Goal: Transaction & Acquisition: Purchase product/service

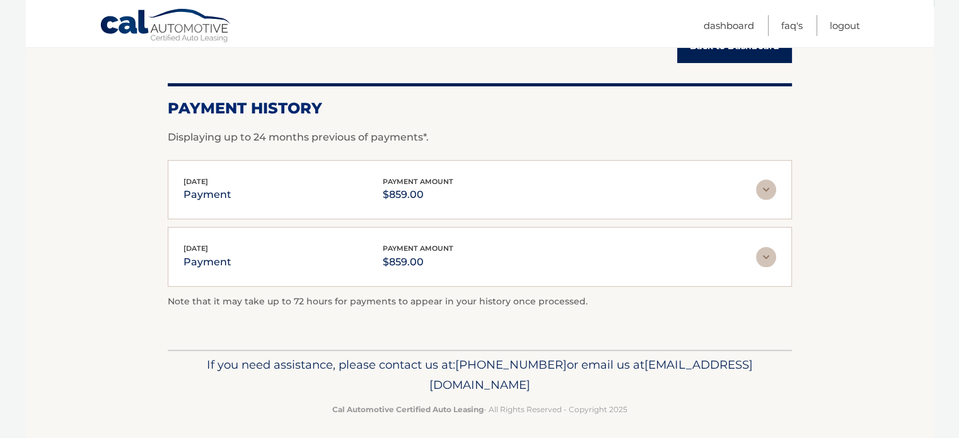
scroll to position [153, 0]
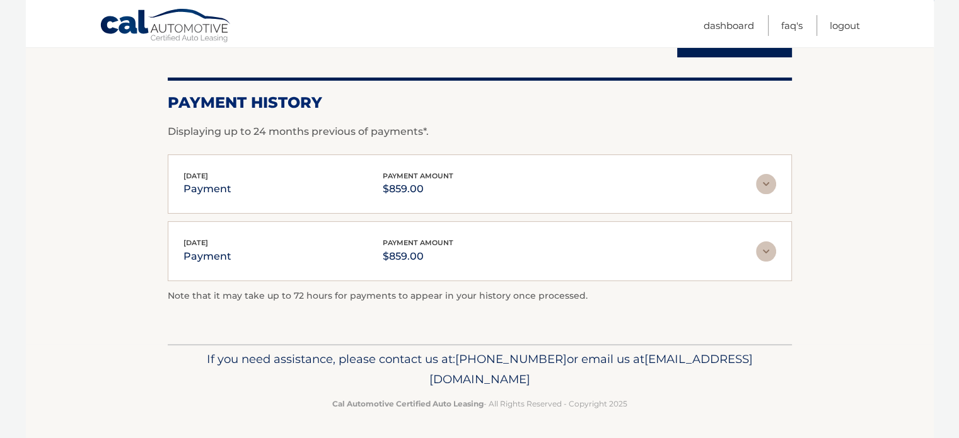
click at [763, 252] on img at bounding box center [766, 252] width 20 height 20
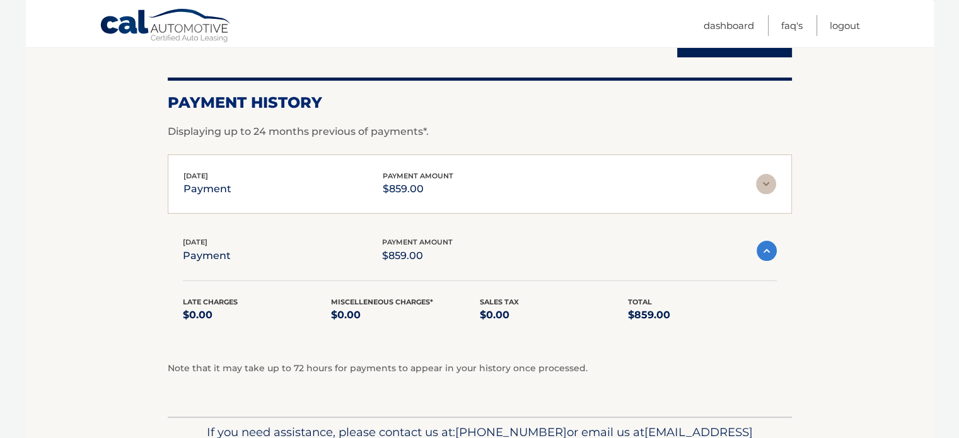
click at [763, 183] on img at bounding box center [766, 184] width 20 height 20
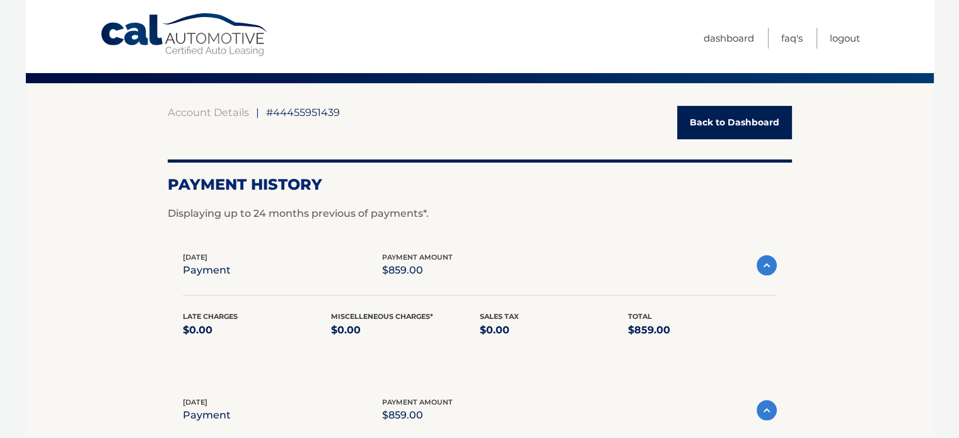
scroll to position [0, 0]
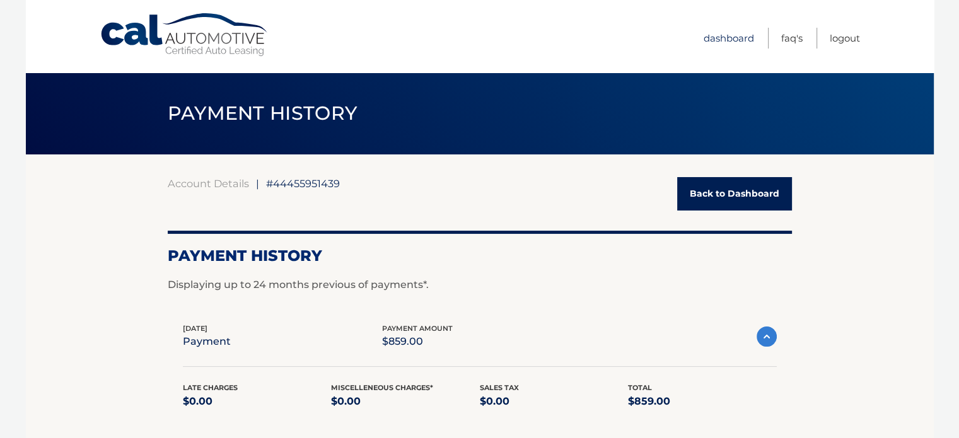
click at [732, 36] on link "Dashboard" at bounding box center [729, 38] width 50 height 21
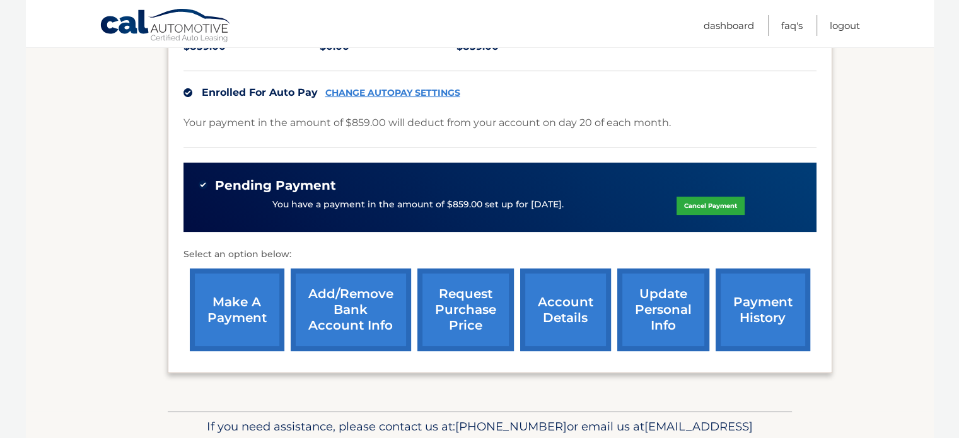
scroll to position [315, 0]
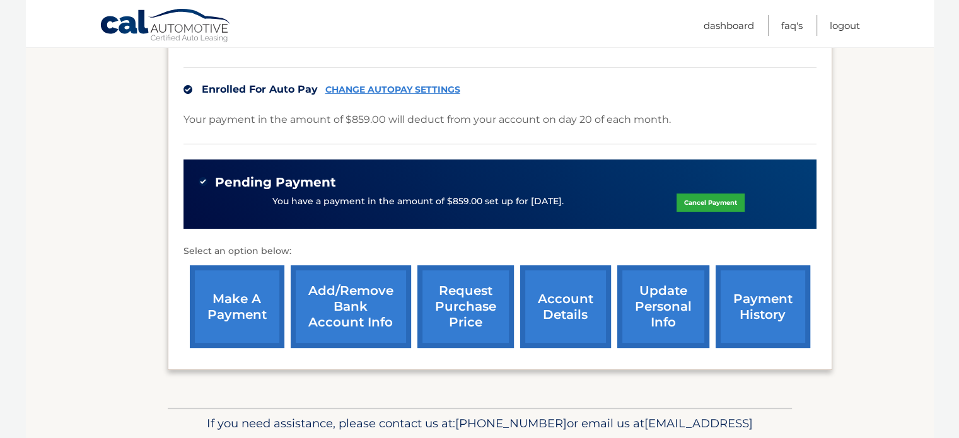
click at [223, 292] on link "make a payment" at bounding box center [237, 307] width 95 height 83
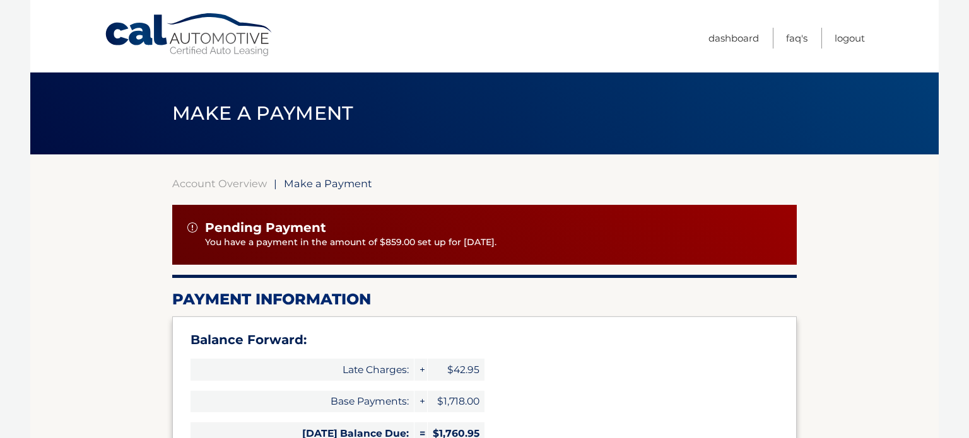
select select "MjMyNTczYmUtY2QzYi00MDA1LThiY2YtODc0ZWUxYWU2OTNm"
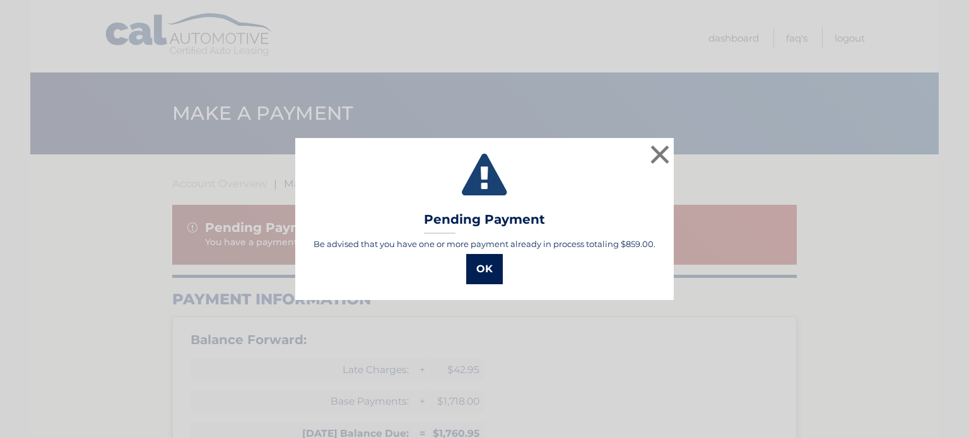
click at [478, 271] on button "OK" at bounding box center [484, 269] width 37 height 30
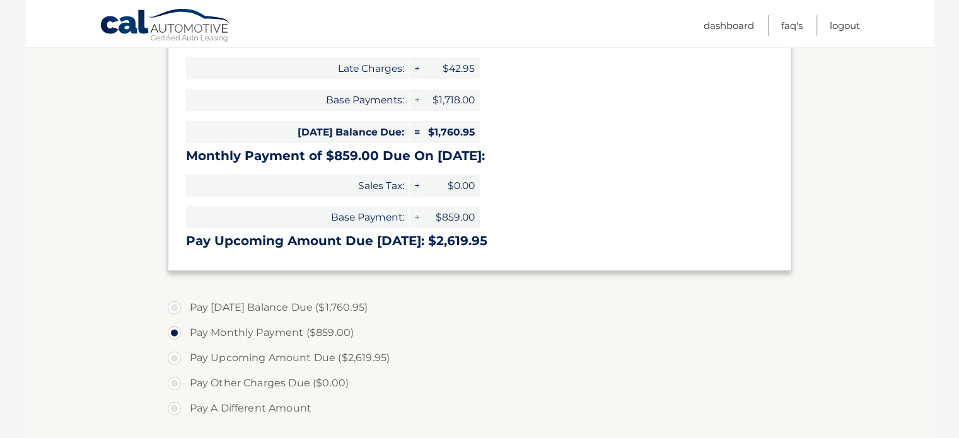
scroll to position [315, 0]
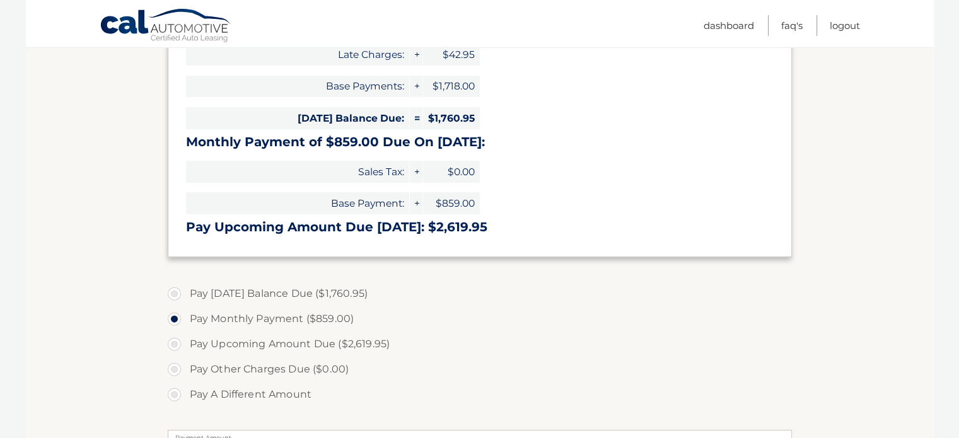
click at [177, 395] on label "Pay A Different Amount" at bounding box center [480, 394] width 624 height 25
click at [177, 395] on input "Pay A Different Amount" at bounding box center [179, 392] width 13 height 20
radio input "true"
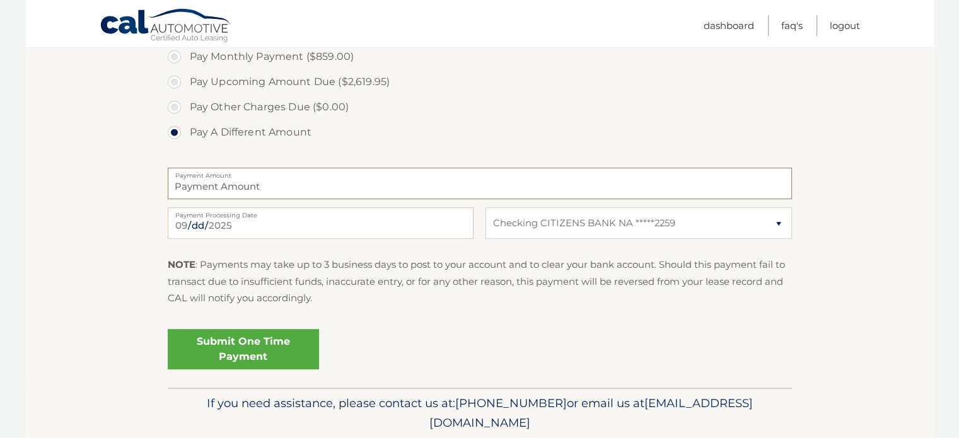
scroll to position [433, 0]
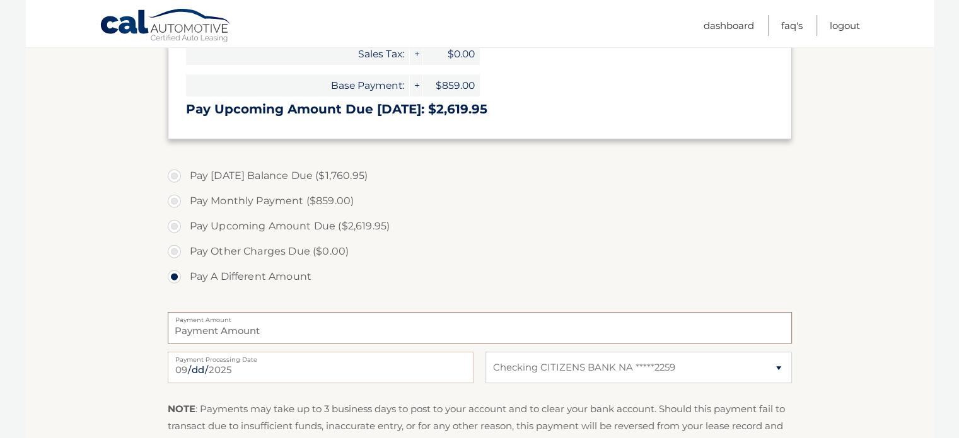
click at [207, 327] on input "Payment Amount" at bounding box center [480, 328] width 624 height 32
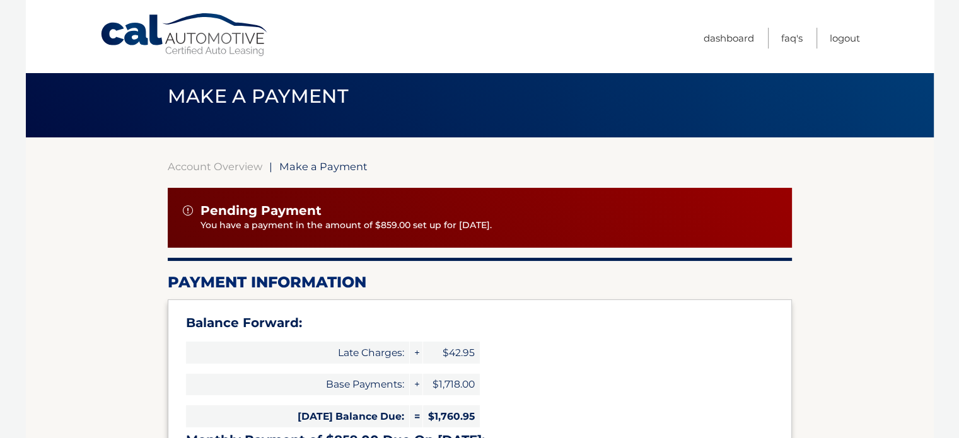
scroll to position [0, 0]
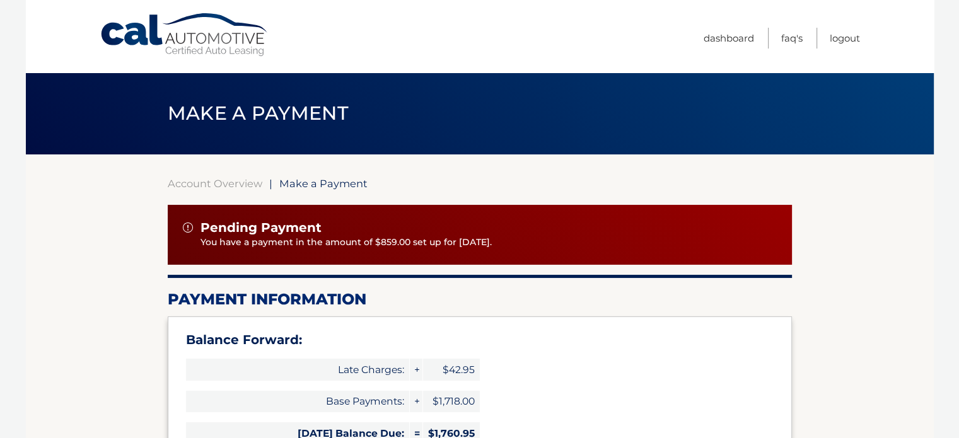
type input "1"
